Goal: Task Accomplishment & Management: Manage account settings

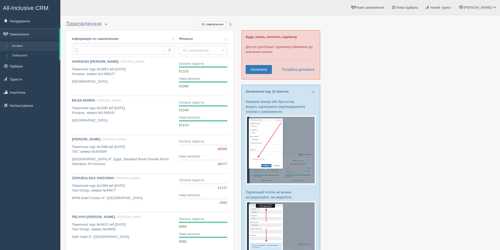
scroll to position [157, 0]
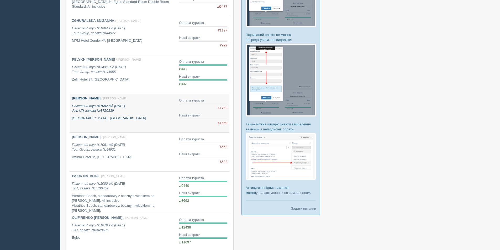
click at [164, 110] on p "Пакетний тур №1082 від 26.06.2025 Join UP, заявка №3720339" at bounding box center [123, 109] width 103 height 10
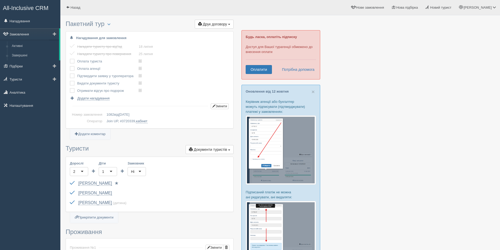
click at [13, 33] on link "Замовлення" at bounding box center [29, 34] width 59 height 12
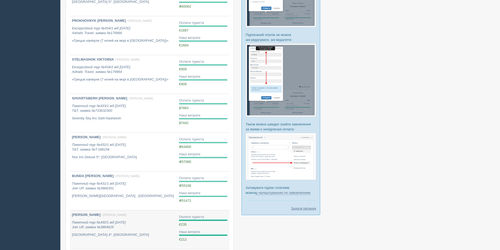
scroll to position [259, 0]
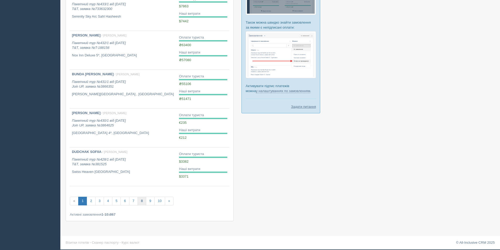
click at [141, 202] on link "8" at bounding box center [141, 201] width 9 height 9
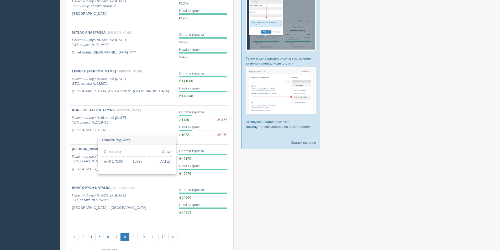
scroll to position [259, 0]
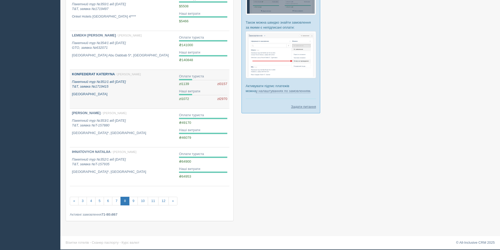
click at [126, 81] on icon "Пакетний тур №351/1 від 01.07.2025 T&T, заявка №1719415" at bounding box center [99, 84] width 54 height 9
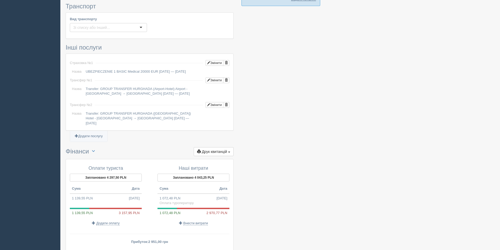
scroll to position [367, 0]
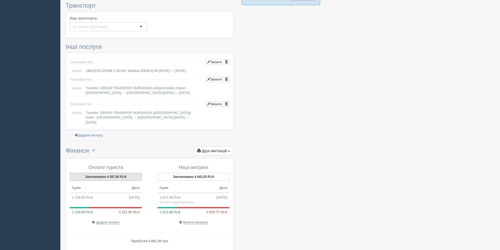
click at [109, 173] on button "Заплановано 4 297,50 PLN" at bounding box center [106, 177] width 72 height 8
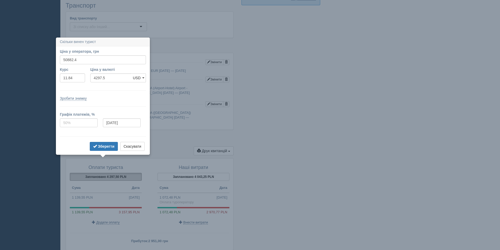
scroll to position [393, 0]
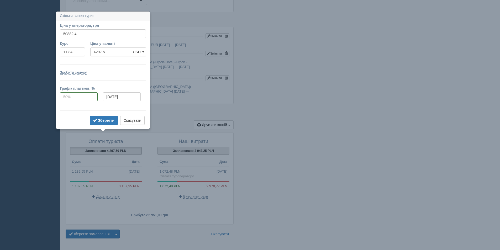
click at [217, 147] on button "Заплановано 4 043,25 PLN" at bounding box center [193, 151] width 72 height 8
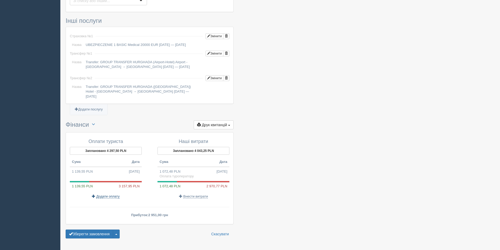
click at [102, 194] on span "Додати оплату" at bounding box center [107, 196] width 23 height 4
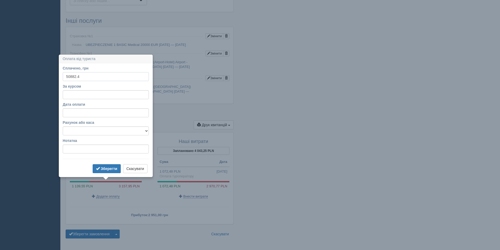
type input "50882.4"
click at [87, 90] on div "За курсом" at bounding box center [106, 91] width 86 height 15
click at [85, 91] on input "За курсом" at bounding box center [106, 94] width 86 height 9
type input "11.84"
click at [109, 170] on b "Зберегти" at bounding box center [109, 169] width 17 height 4
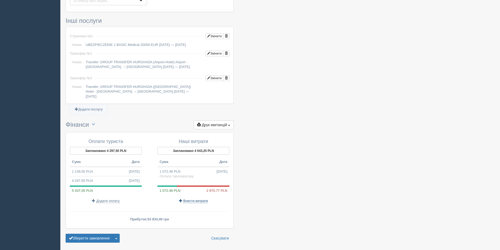
click at [200, 199] on span "Внести витрати" at bounding box center [195, 201] width 25 height 4
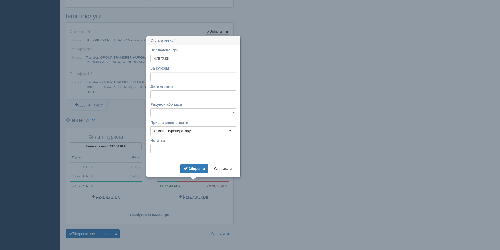
type input "47872.08"
click at [166, 81] on input "За курсом" at bounding box center [193, 76] width 86 height 9
type input "11.84"
click at [193, 169] on b "Зберегти" at bounding box center [196, 169] width 17 height 4
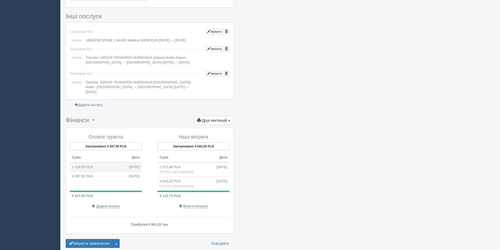
click at [129, 165] on span "[DATE]" at bounding box center [134, 167] width 11 height 5
type input "50140.00"
type input "44.00"
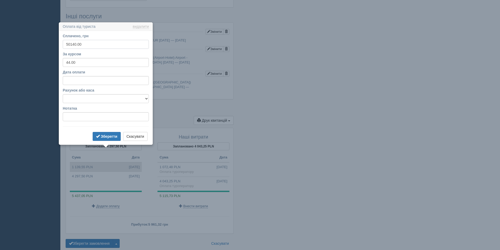
scroll to position [407, 0]
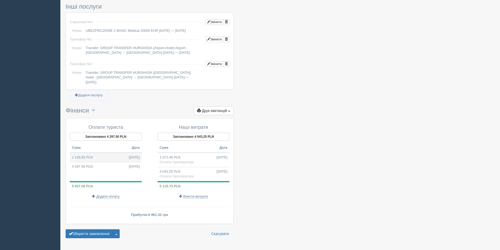
click at [129, 155] on span "[DATE]" at bounding box center [134, 157] width 11 height 5
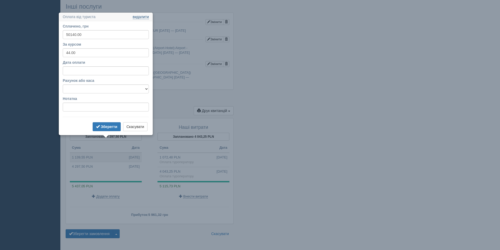
click at [141, 18] on link "видалити" at bounding box center [141, 17] width 16 height 4
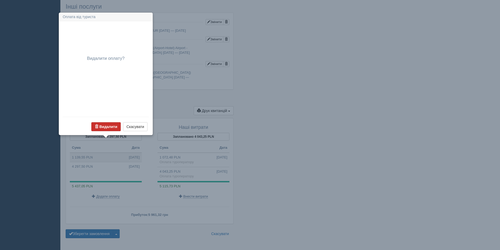
click at [109, 125] on b "Видалити" at bounding box center [108, 127] width 18 height 4
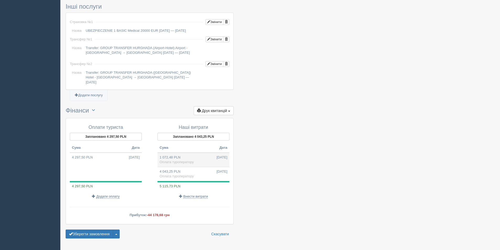
click at [210, 153] on td "1 072,48 PLN [DATE] Оплата туроператору" at bounding box center [193, 160] width 72 height 14
type input "47189.00"
type input "44.00"
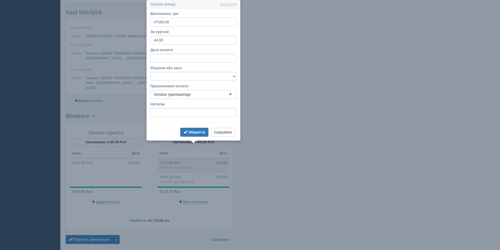
scroll to position [402, 0]
click at [227, 4] on link "видалити" at bounding box center [228, 5] width 16 height 4
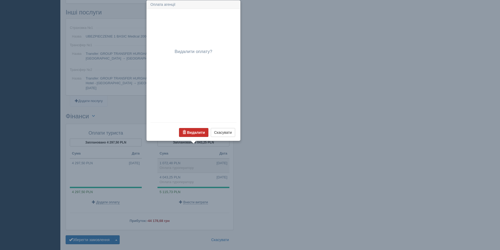
click at [200, 130] on b "Видалити" at bounding box center [196, 132] width 18 height 4
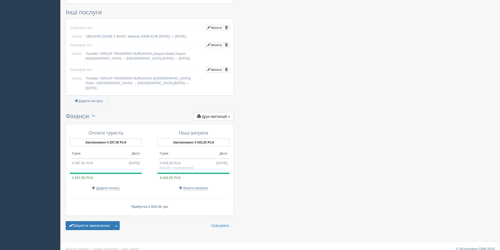
scroll to position [393, 0]
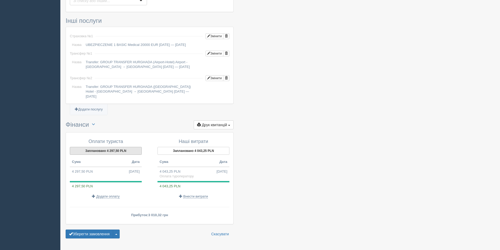
click at [113, 147] on button "Заплановано 4 297,50 PLN" at bounding box center [106, 151] width 72 height 8
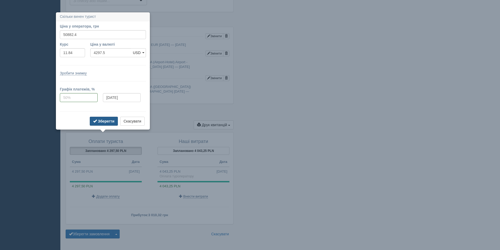
click at [99, 121] on b "Зберегти" at bounding box center [106, 121] width 17 height 4
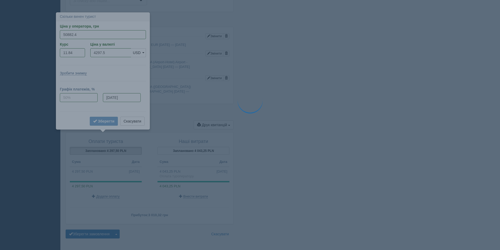
type input "4043.25"
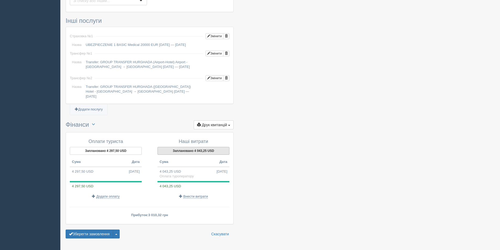
click at [171, 147] on button "Заплановано 4 043,25 USD" at bounding box center [193, 151] width 72 height 8
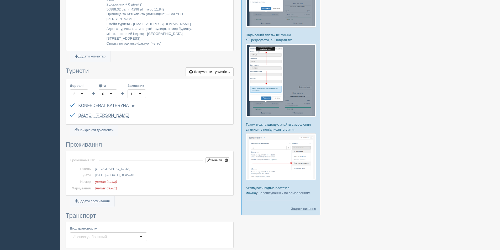
scroll to position [0, 0]
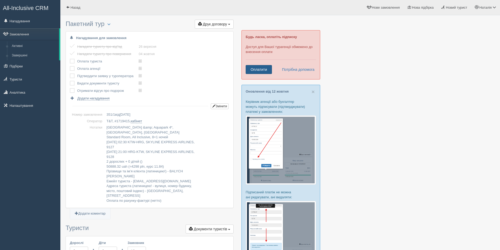
click at [265, 71] on link "Оплатити" at bounding box center [259, 69] width 26 height 9
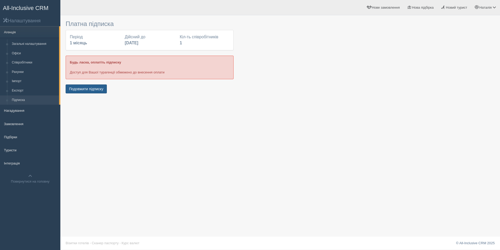
click at [91, 92] on button "Подовжити підписку" at bounding box center [86, 88] width 41 height 9
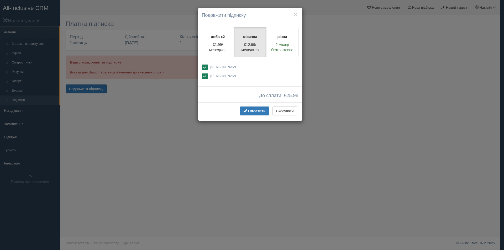
click at [204, 77] on ins at bounding box center [205, 76] width 6 height 6
checkbox input "false"
click at [224, 40] on label "доба x2 €1.99/менеджер" at bounding box center [218, 42] width 32 height 30
radio input "true"
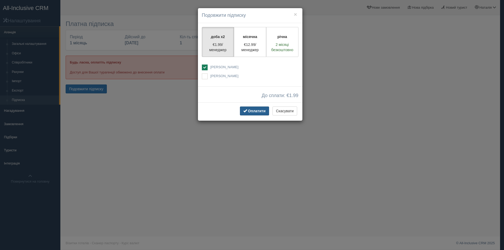
click at [257, 113] on span "Оплатити" at bounding box center [257, 111] width 18 height 4
